Goal: Information Seeking & Learning: Find specific fact

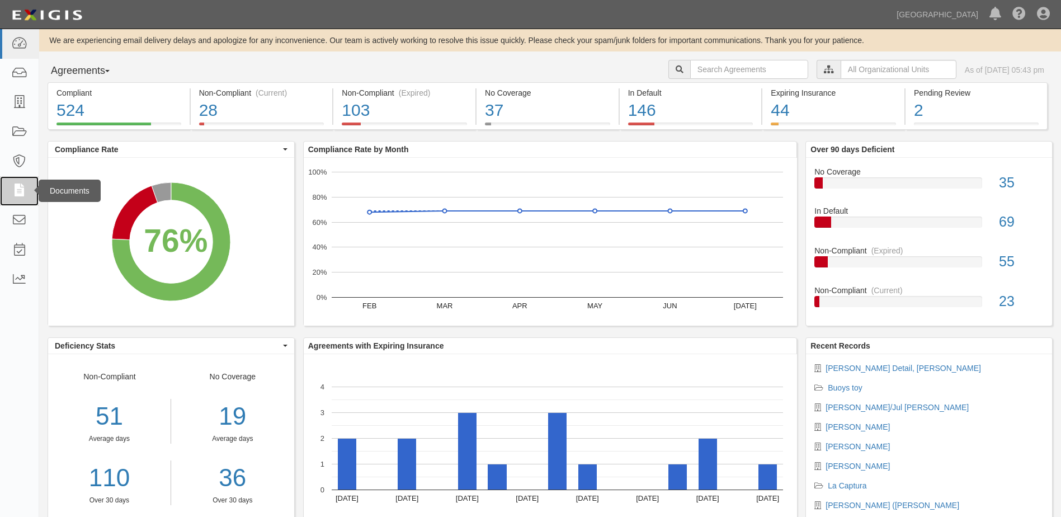
click at [21, 190] on icon at bounding box center [19, 190] width 16 height 13
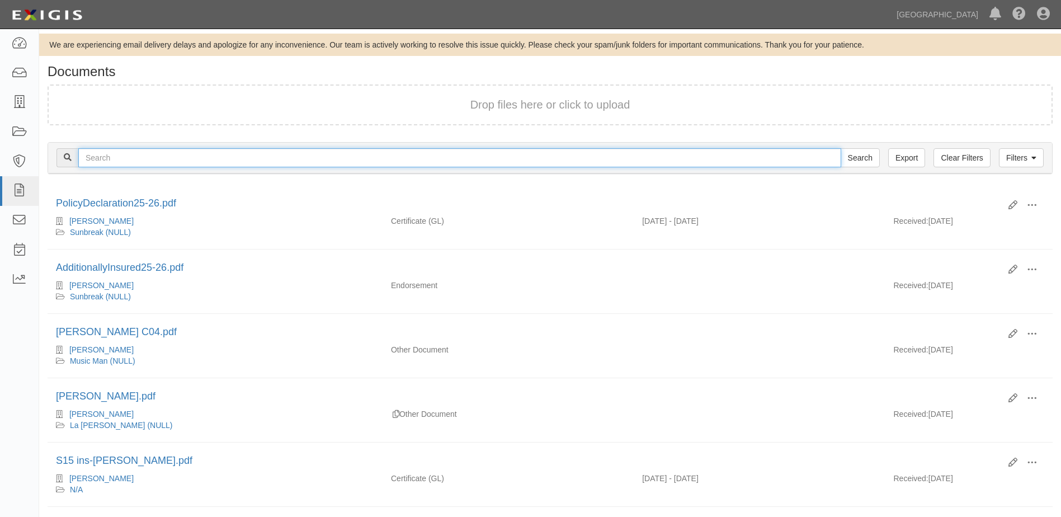
click at [148, 159] on input "text" at bounding box center [459, 157] width 763 height 19
type input "[PERSON_NAME]"
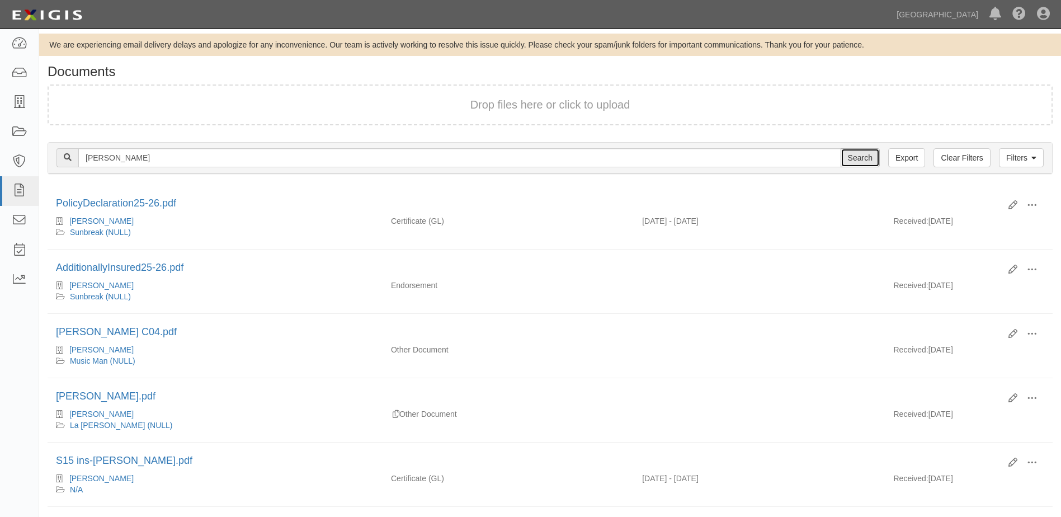
click at [853, 158] on input "Search" at bounding box center [859, 157] width 39 height 19
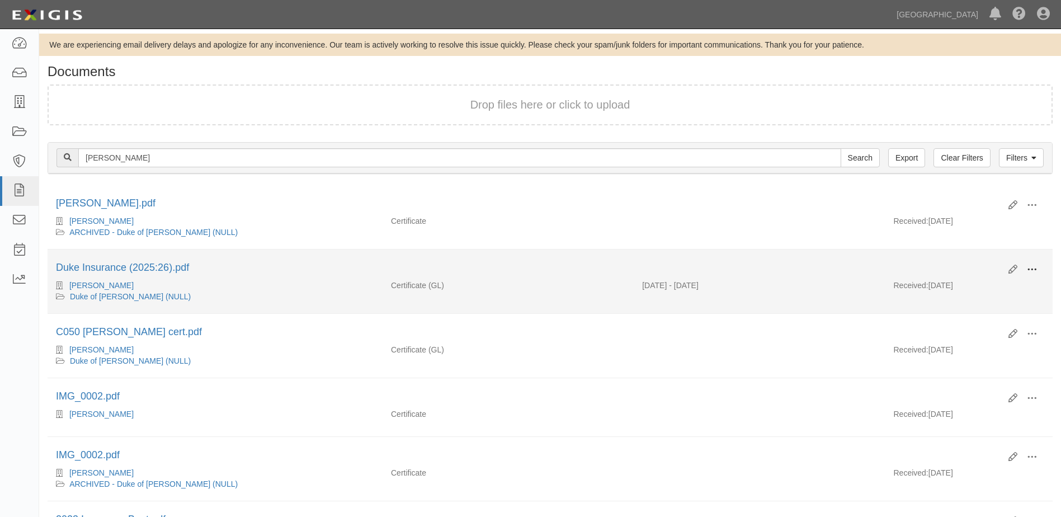
click at [1029, 268] on span at bounding box center [1031, 269] width 10 height 10
click at [959, 306] on link "View details" at bounding box center [977, 306] width 88 height 20
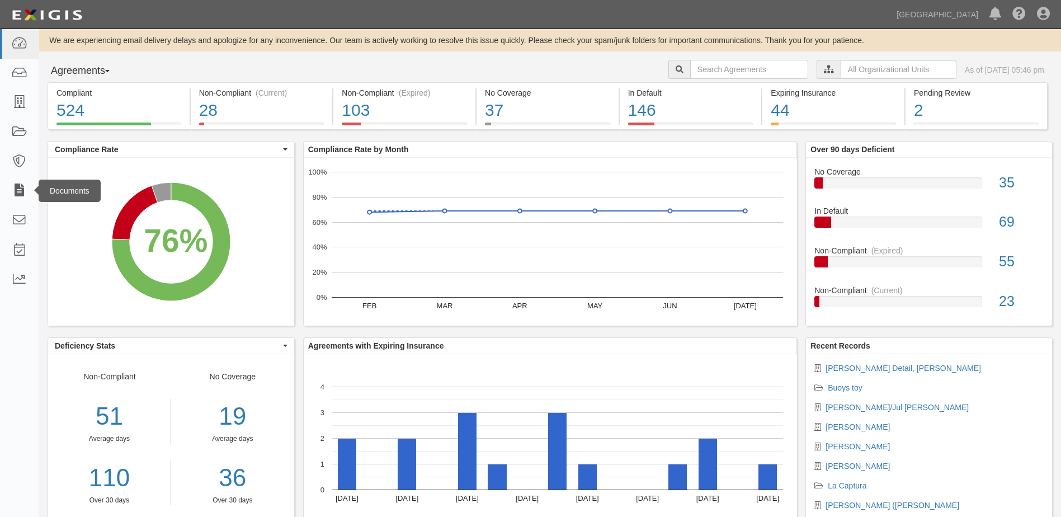
click at [39, 188] on div "Documents" at bounding box center [70, 190] width 62 height 22
click at [23, 186] on icon at bounding box center [19, 190] width 16 height 13
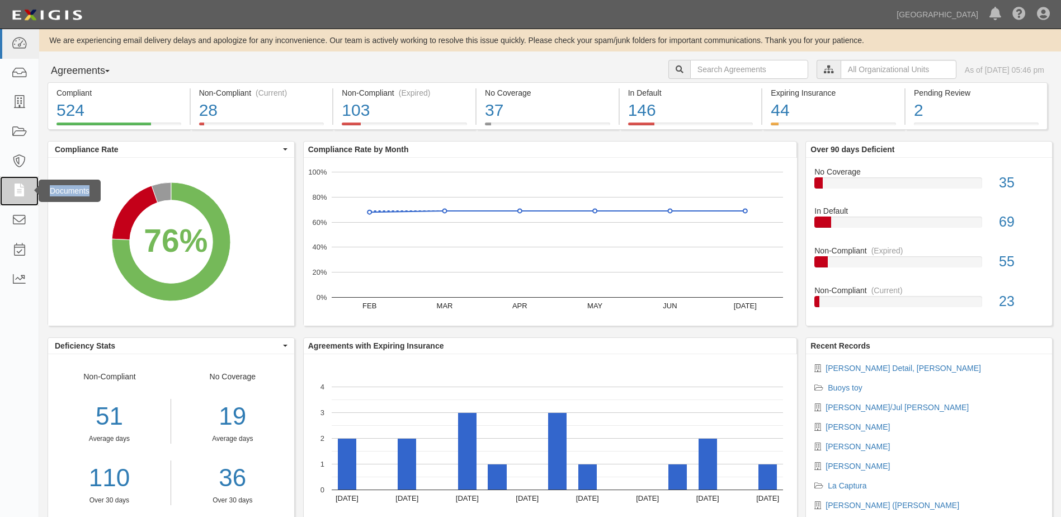
click at [23, 186] on icon at bounding box center [19, 190] width 16 height 13
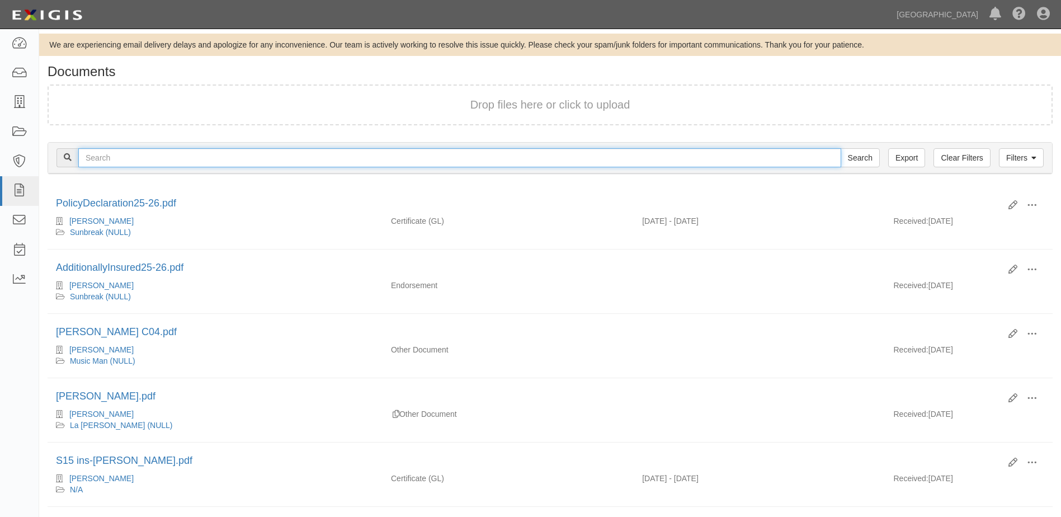
click at [96, 159] on input "text" at bounding box center [459, 157] width 763 height 19
type input "M"
type input "Jonathan"
click at [840, 148] on input "Search" at bounding box center [859, 157] width 39 height 19
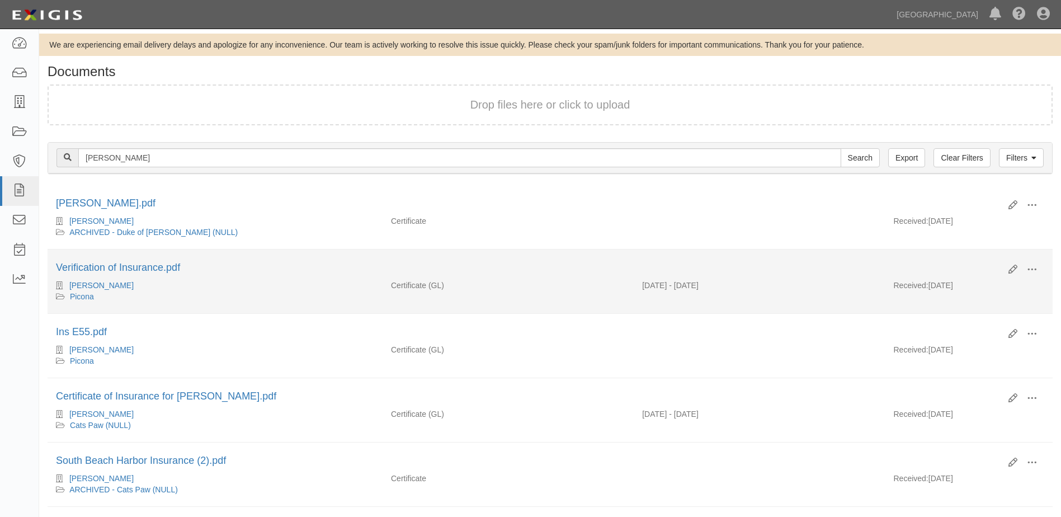
click at [730, 287] on div "09/10/2024 - 09/10/2025" at bounding box center [758, 285] width 251 height 11
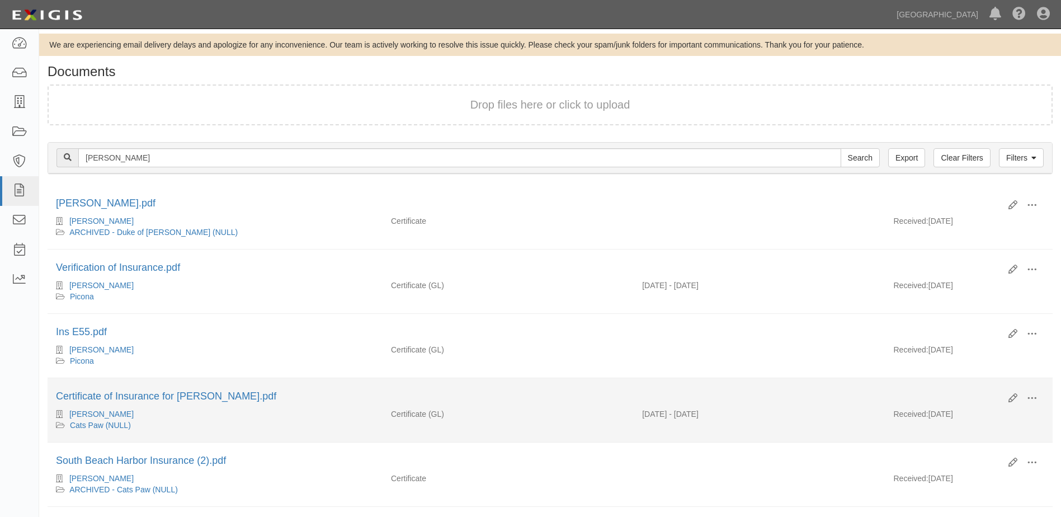
click at [691, 417] on div "03/14/2025 - 03/14/2026" at bounding box center [758, 413] width 251 height 11
click at [1035, 399] on span at bounding box center [1031, 398] width 10 height 10
click at [965, 433] on link "View details" at bounding box center [977, 435] width 88 height 20
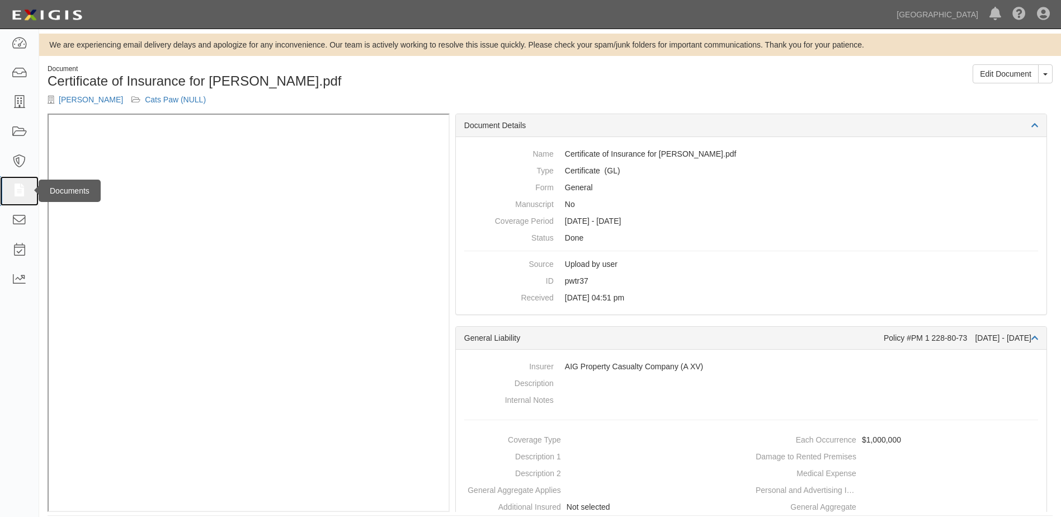
click at [18, 192] on icon at bounding box center [19, 190] width 16 height 13
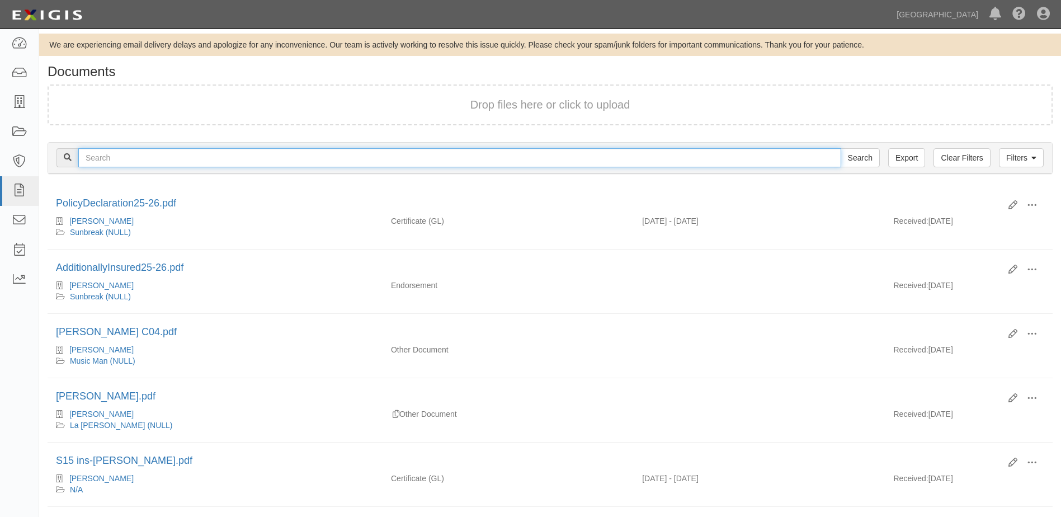
click at [99, 155] on input "text" at bounding box center [459, 157] width 763 height 19
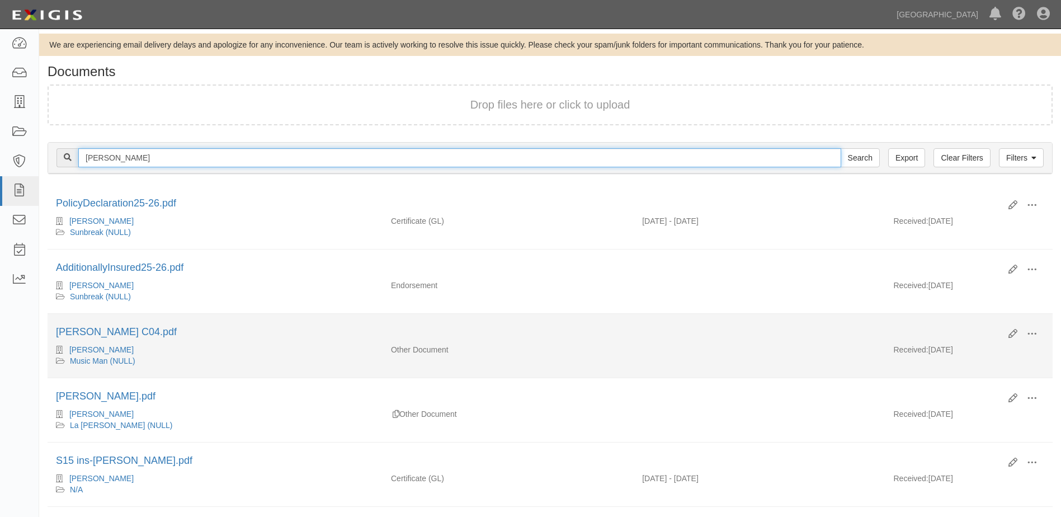
type input "[PERSON_NAME]"
click at [840, 148] on input "Search" at bounding box center [859, 157] width 39 height 19
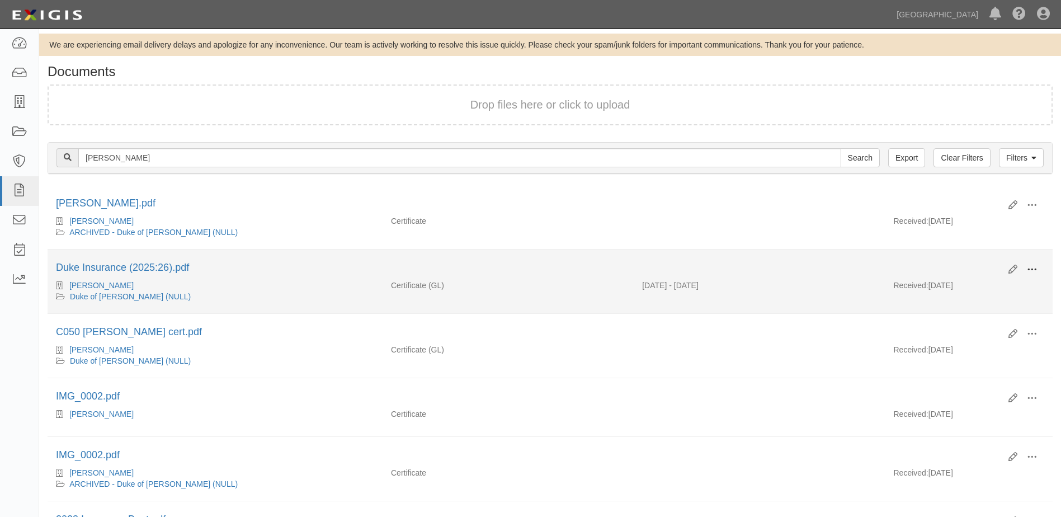
click at [1031, 268] on span at bounding box center [1031, 269] width 10 height 10
click at [948, 307] on link "View details" at bounding box center [977, 306] width 88 height 20
